Goal: Transaction & Acquisition: Book appointment/travel/reservation

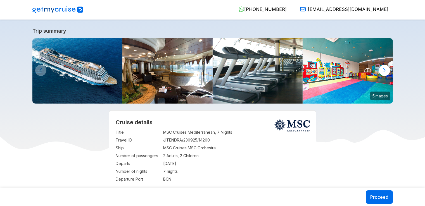
select select "**"
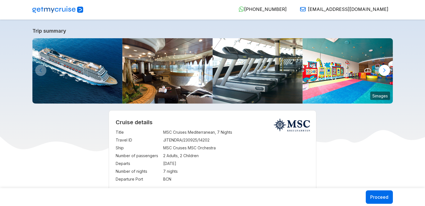
select select "**"
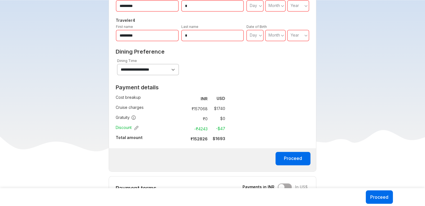
scroll to position [419, 0]
